Goal: Register for event/course

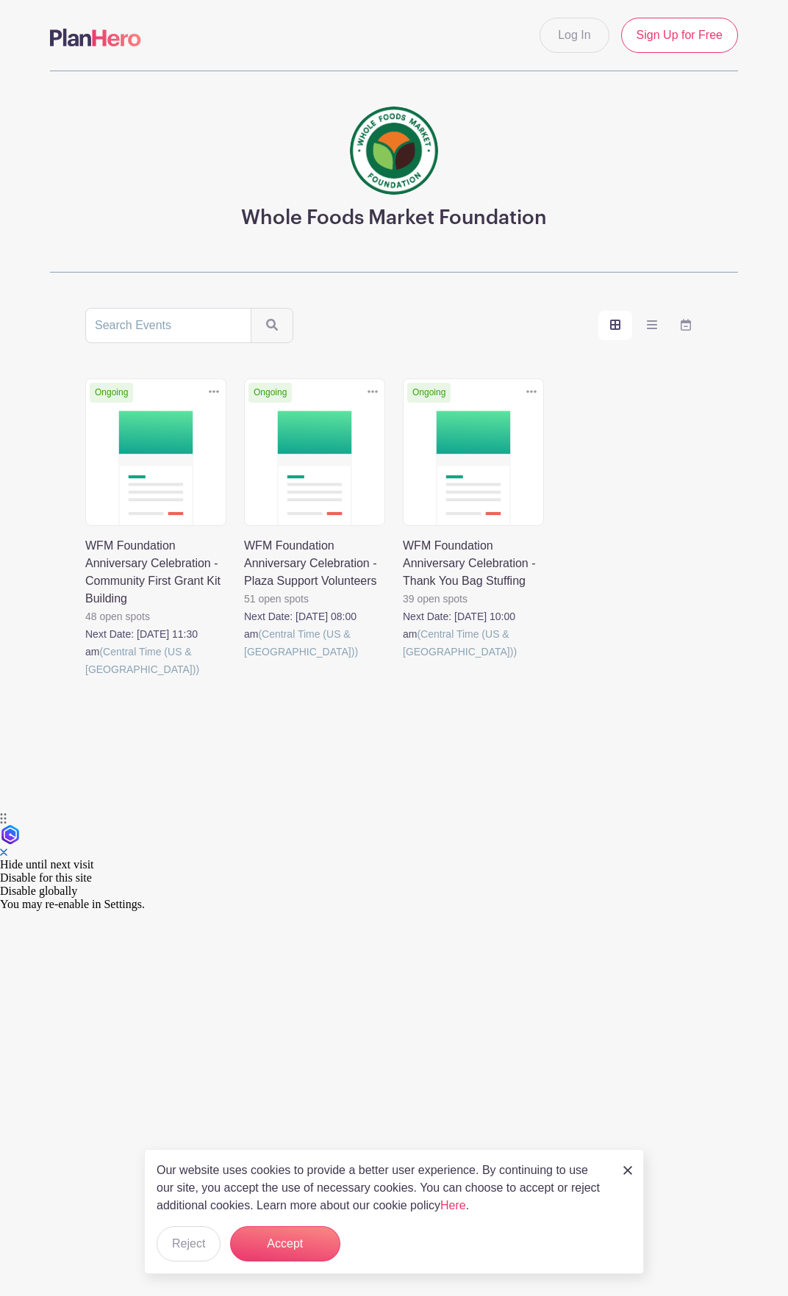
click at [85, 678] on link at bounding box center [85, 678] width 0 height 0
click at [244, 660] on link at bounding box center [244, 660] width 0 height 0
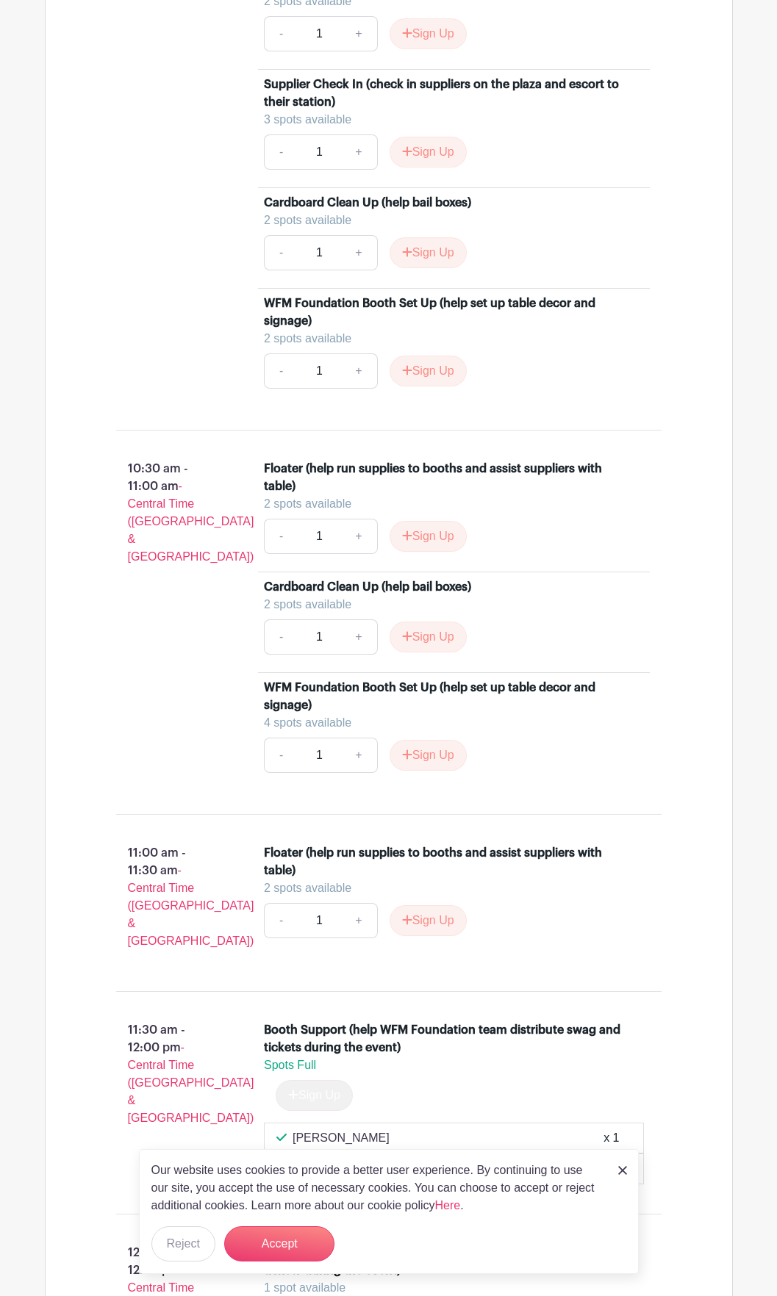
scroll to position [2939, 0]
click at [426, 540] on button "Sign Up" at bounding box center [427, 537] width 77 height 31
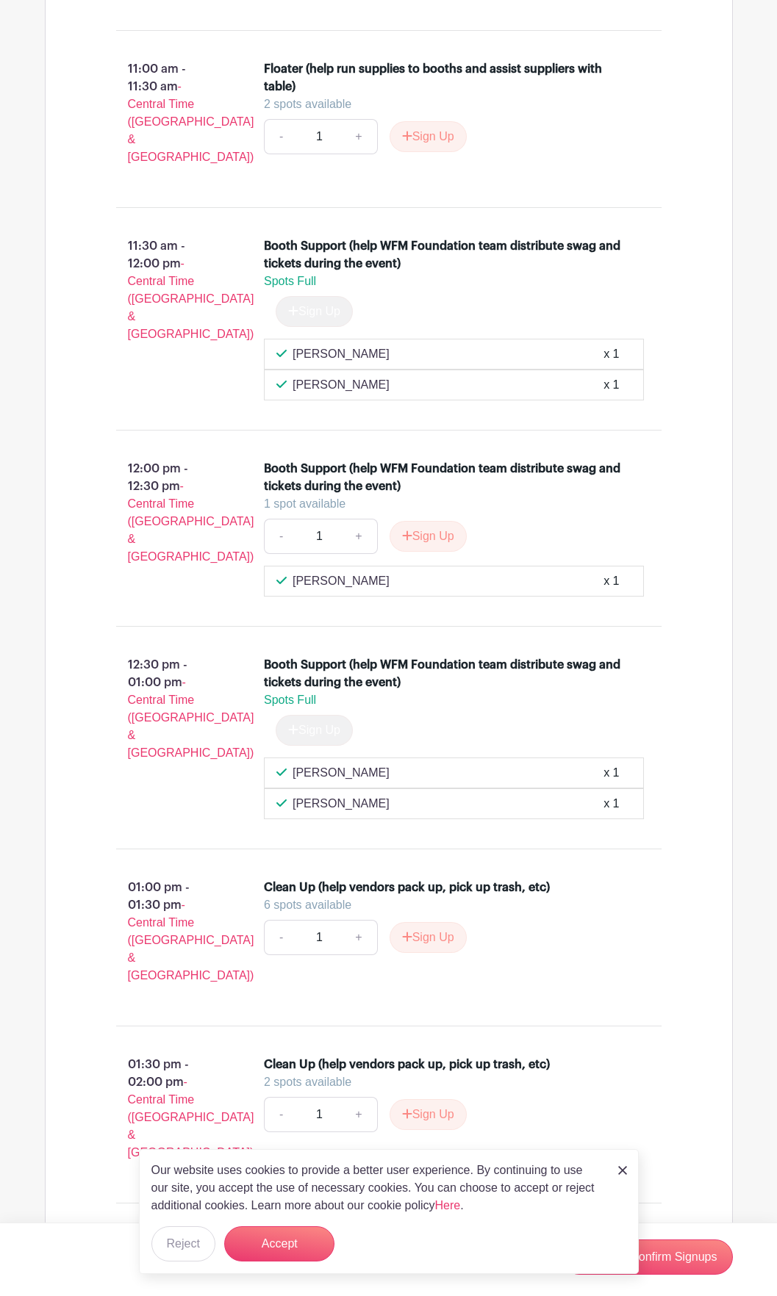
scroll to position [3724, 0]
click at [310, 1246] on button "Accept" at bounding box center [279, 1243] width 110 height 35
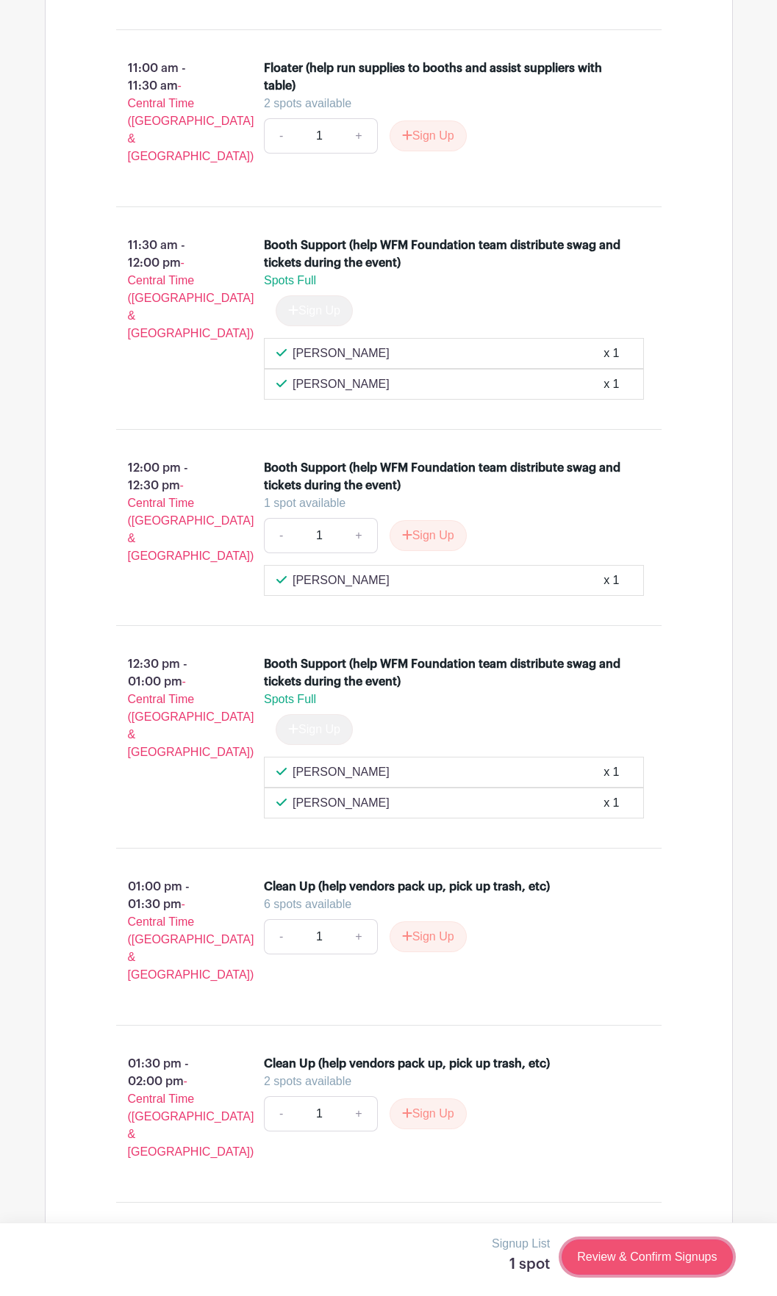
click at [643, 1259] on link "Review & Confirm Signups" at bounding box center [646, 1256] width 170 height 35
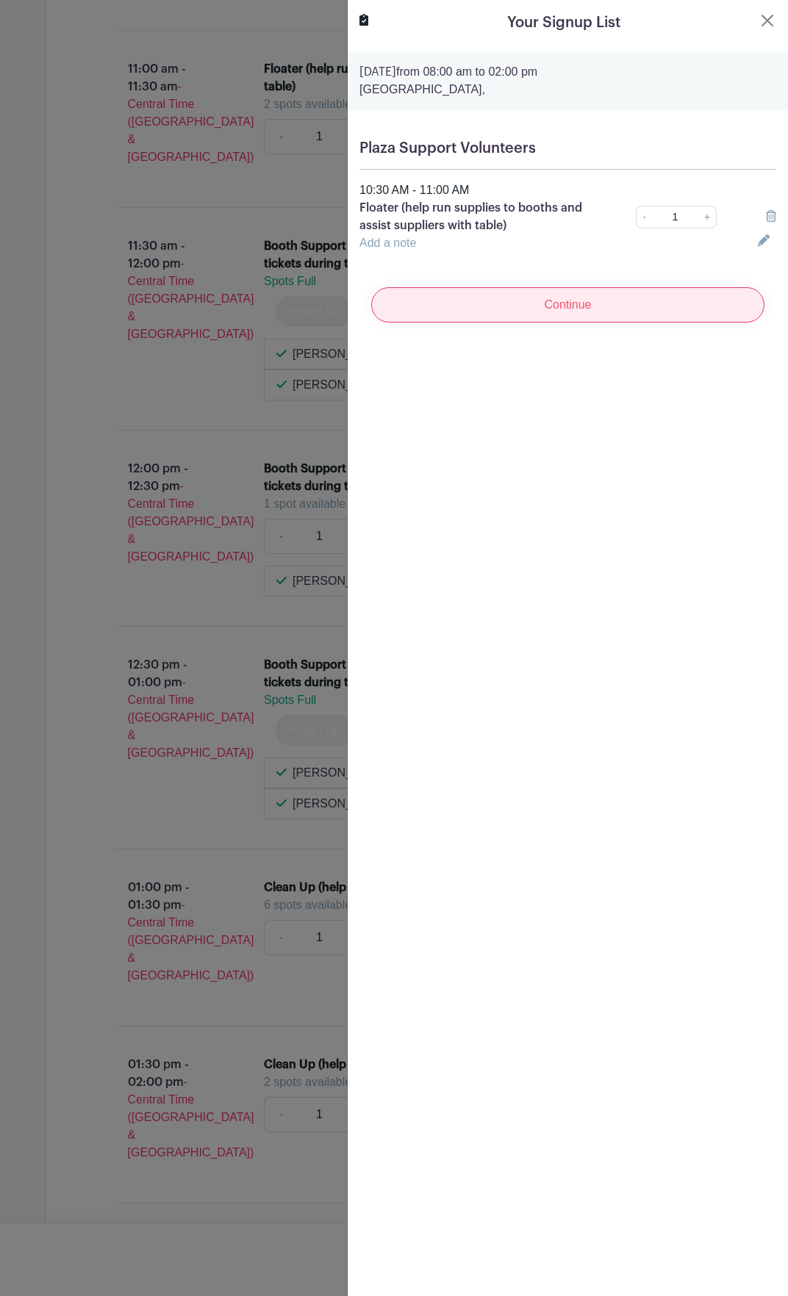
click at [570, 302] on input "Continue" at bounding box center [567, 304] width 393 height 35
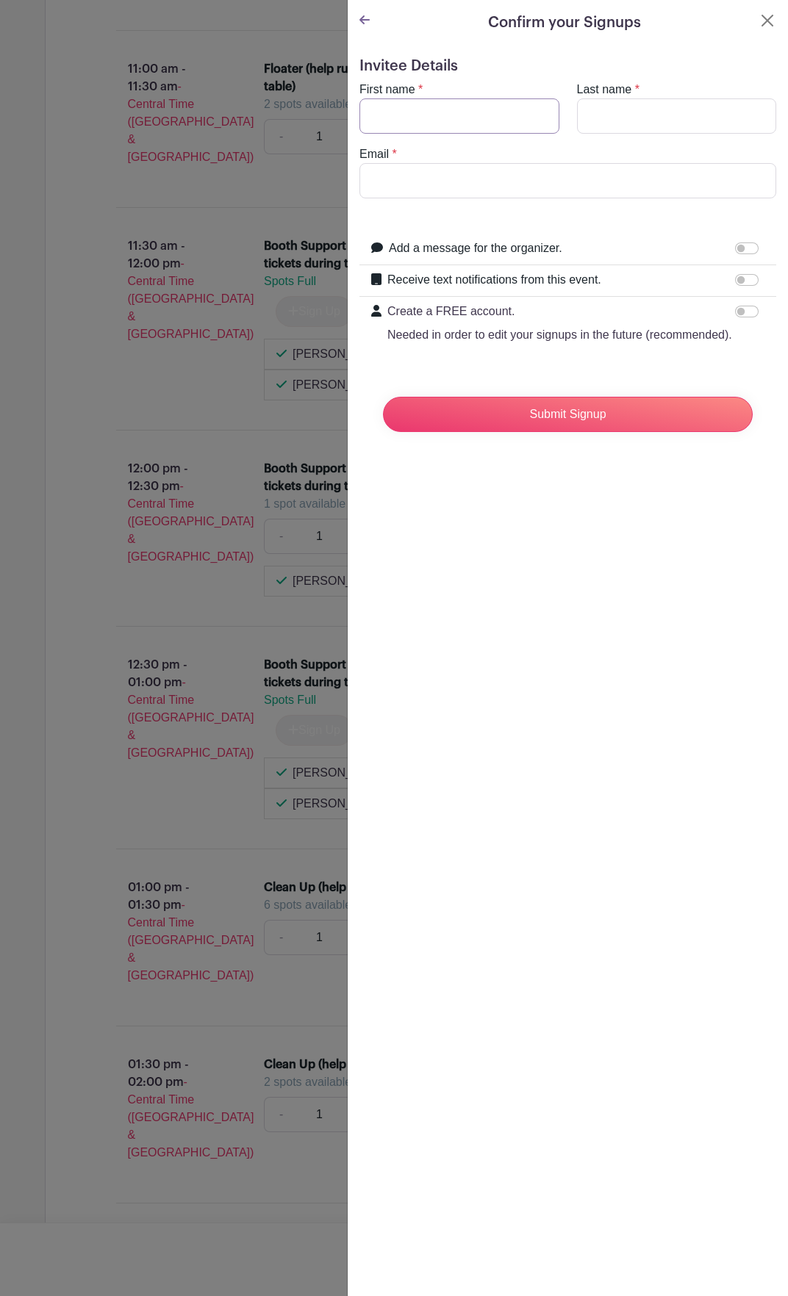
click at [462, 107] on input "First name" at bounding box center [459, 115] width 200 height 35
type input "[PERSON_NAME]"
type input "d"
type input "[EMAIL_ADDRESS][DOMAIN_NAME]"
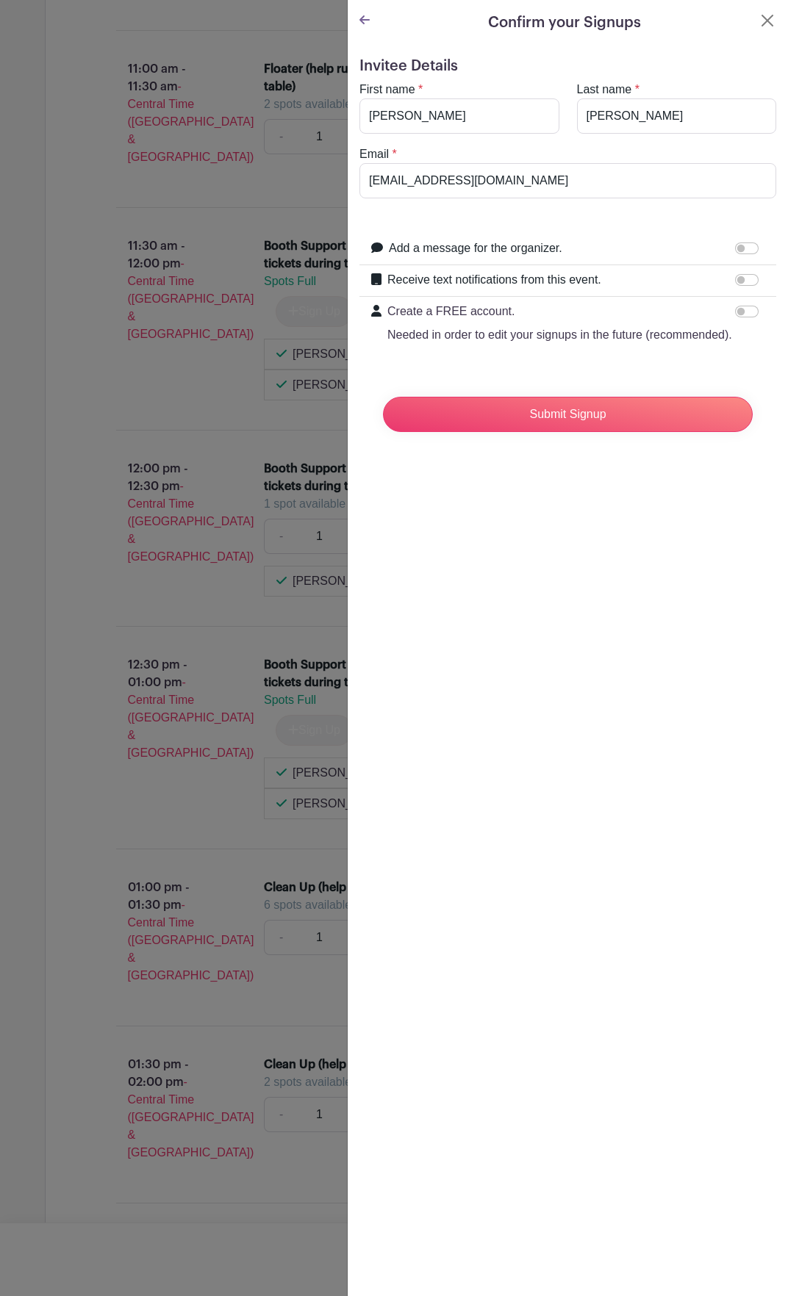
click at [608, 690] on div "Confirm your Signups Invitee Details First name * [PERSON_NAME] Last name * [PE…" at bounding box center [567, 648] width 441 height 1296
click at [568, 432] on input "Submit Signup" at bounding box center [568, 414] width 370 height 35
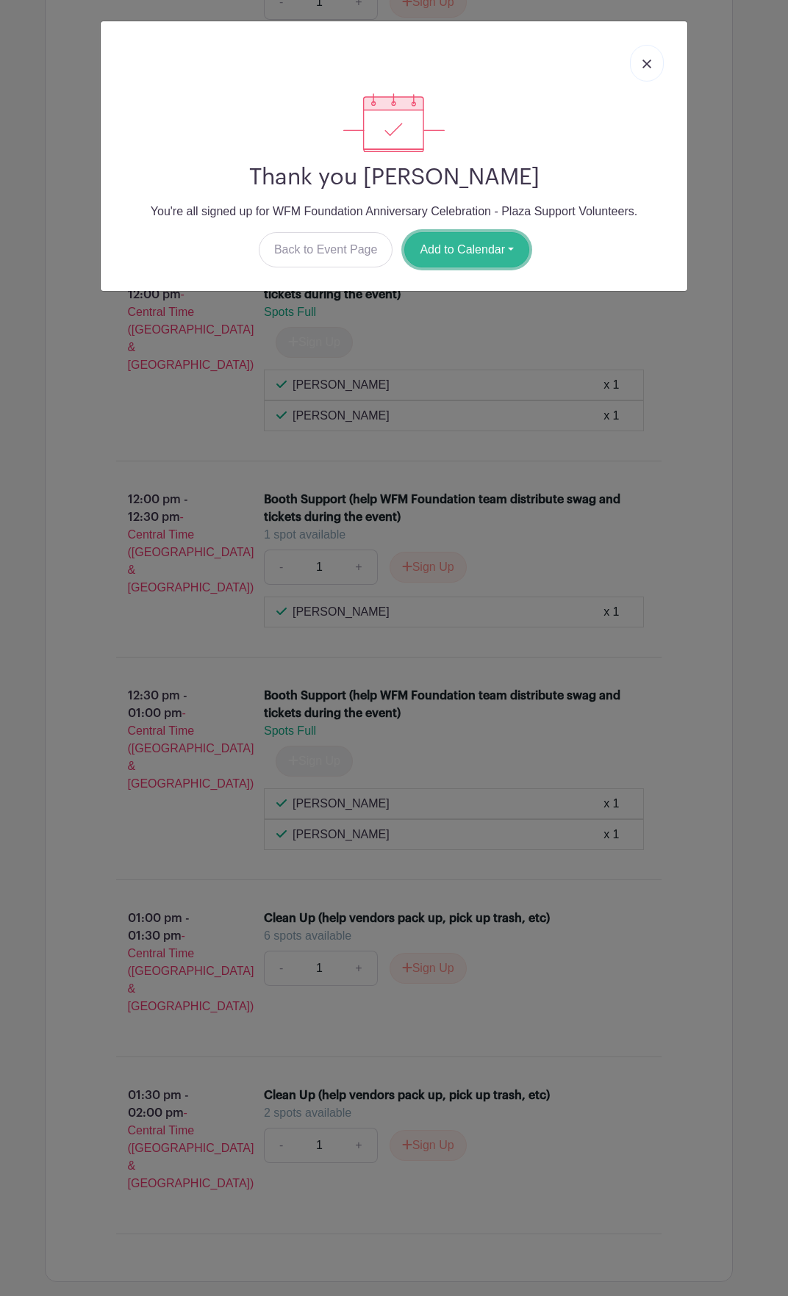
click at [472, 253] on button "Add to Calendar" at bounding box center [466, 249] width 125 height 35
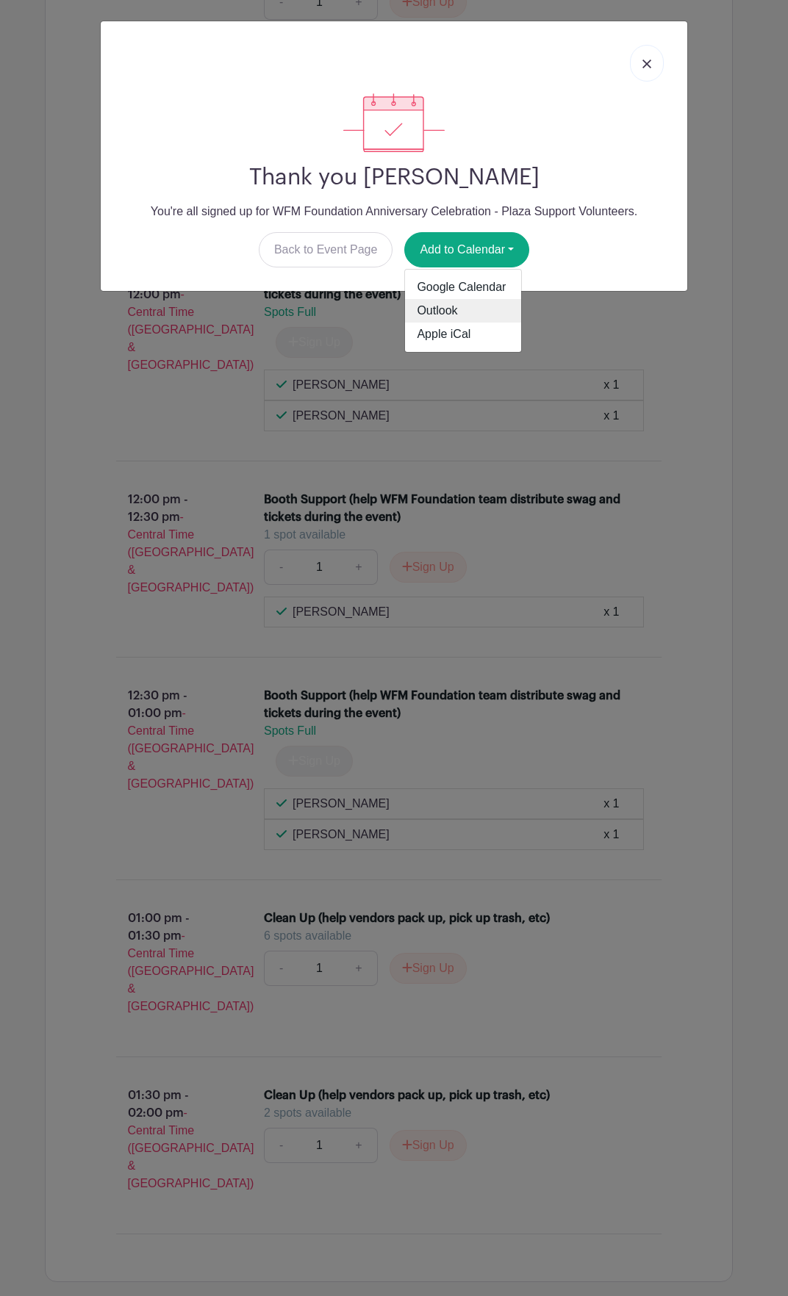
click at [451, 311] on link "Outlook" at bounding box center [463, 311] width 116 height 24
click at [691, 198] on div "Thank you [PERSON_NAME] You're all signed up for WFM Foundation Anniversary Cel…" at bounding box center [394, 648] width 788 height 1296
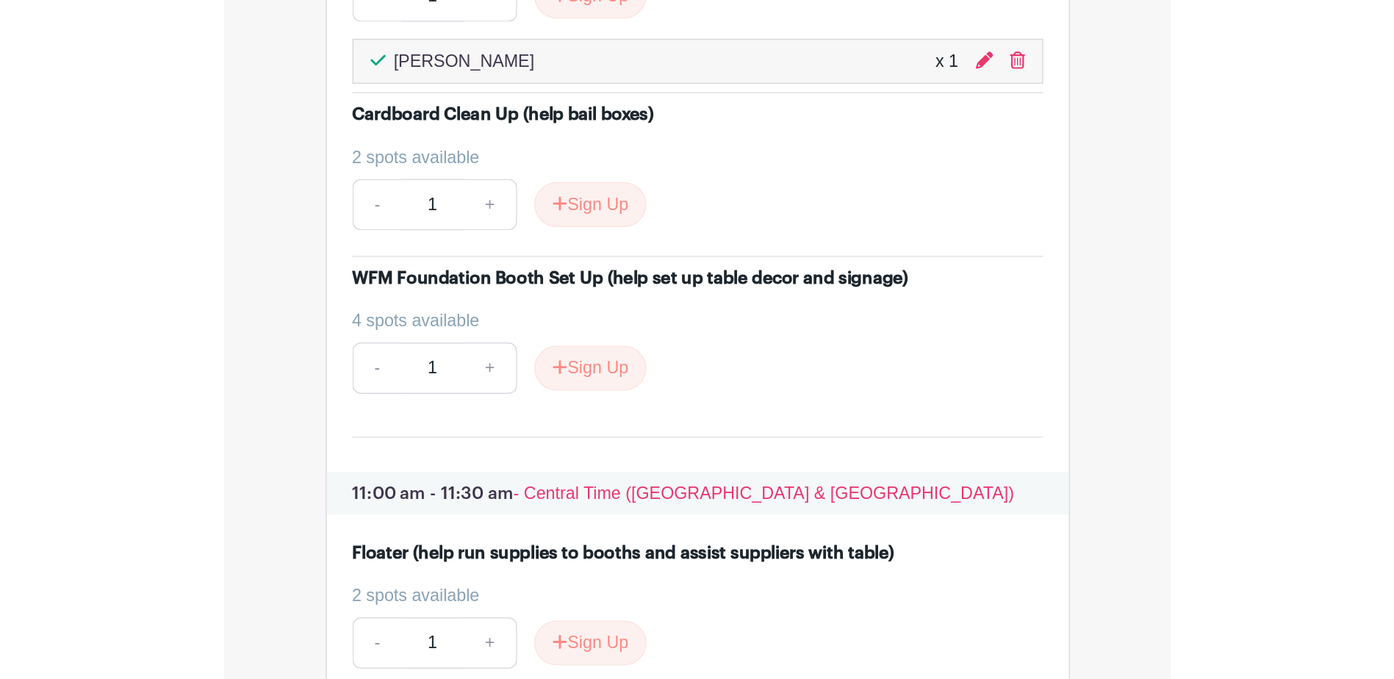
scroll to position [3596, 0]
